Goal: Find specific page/section: Find specific page/section

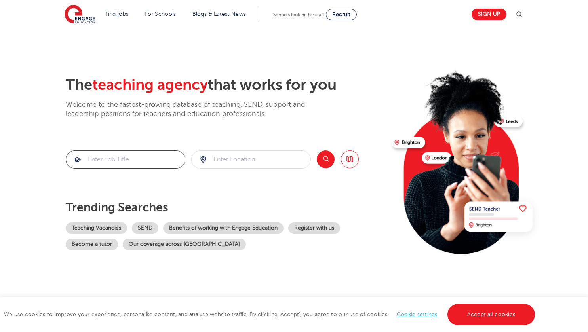
click at [125, 157] on input "search" at bounding box center [125, 159] width 119 height 17
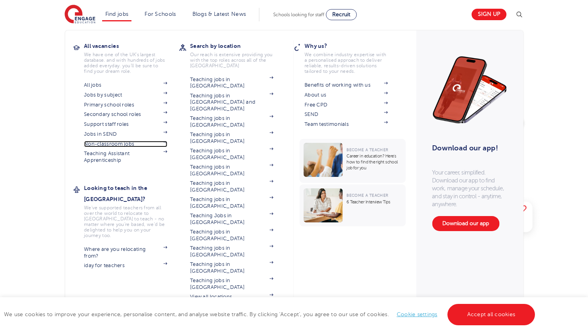
click at [118, 143] on link "Non-classroom jobs" at bounding box center [125, 144] width 83 height 6
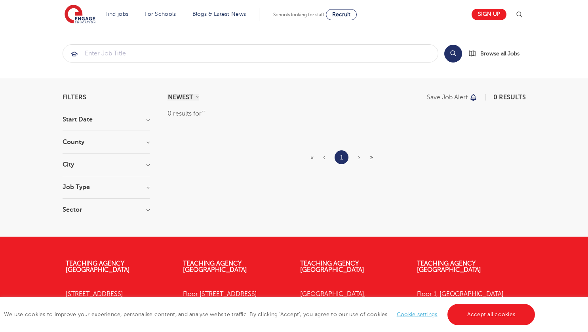
click at [133, 187] on h3 "Job Type" at bounding box center [106, 187] width 87 height 6
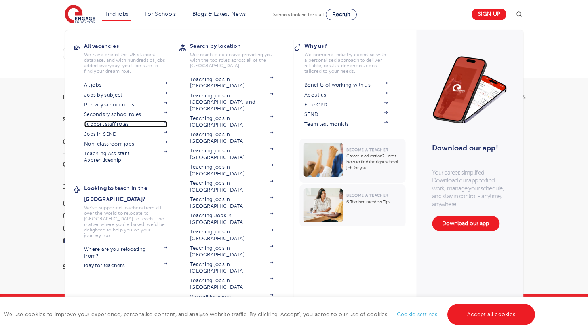
click at [109, 124] on link "Support staff roles" at bounding box center [125, 124] width 83 height 6
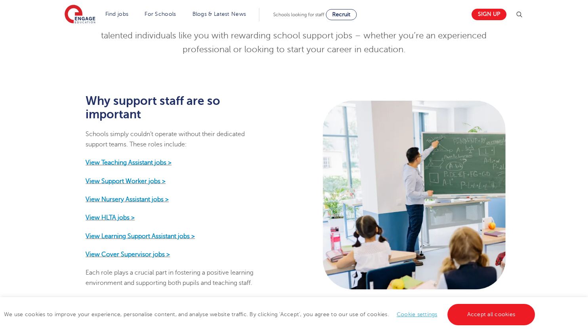
scroll to position [317, 0]
click at [66, 226] on div "Why support staff are so important Schools simply couldn’t operate without thei…" at bounding box center [174, 195] width 240 height 198
